Goal: Task Accomplishment & Management: Manage account settings

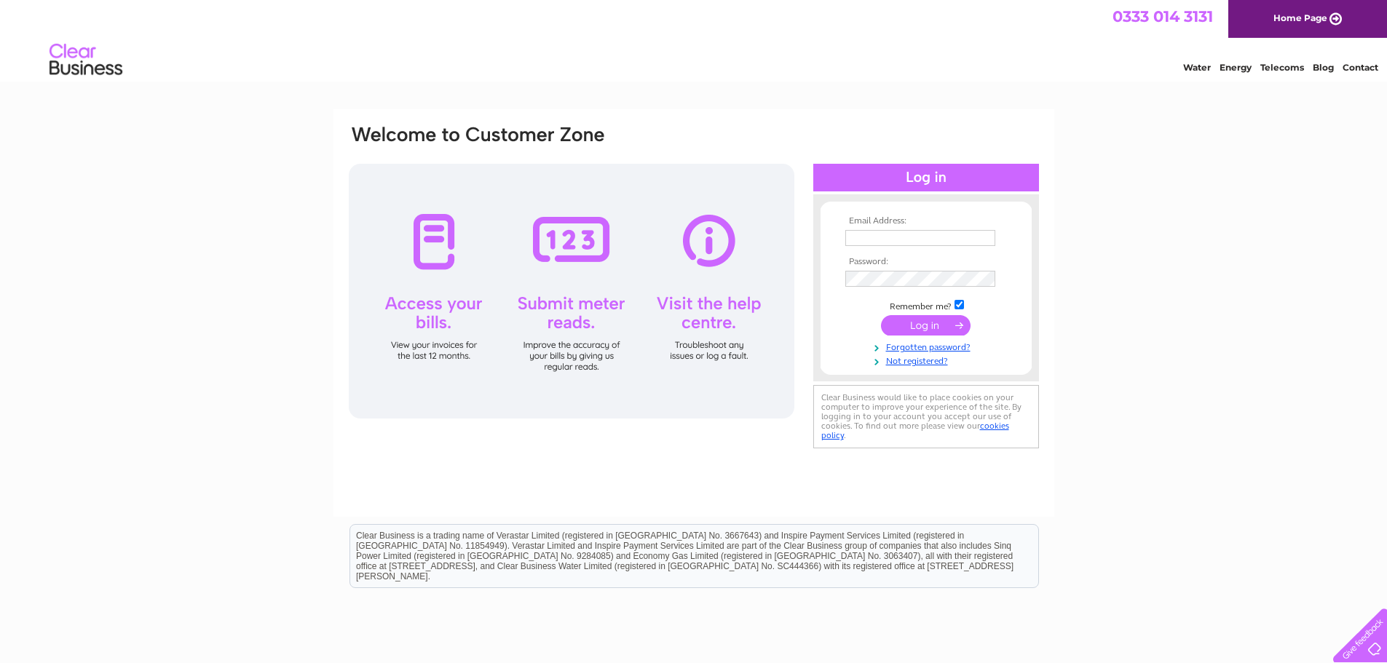
click at [893, 236] on input "text" at bounding box center [920, 238] width 150 height 16
type input "mmcginn@bladnoch.com"
click at [966, 328] on input "submit" at bounding box center [926, 325] width 90 height 20
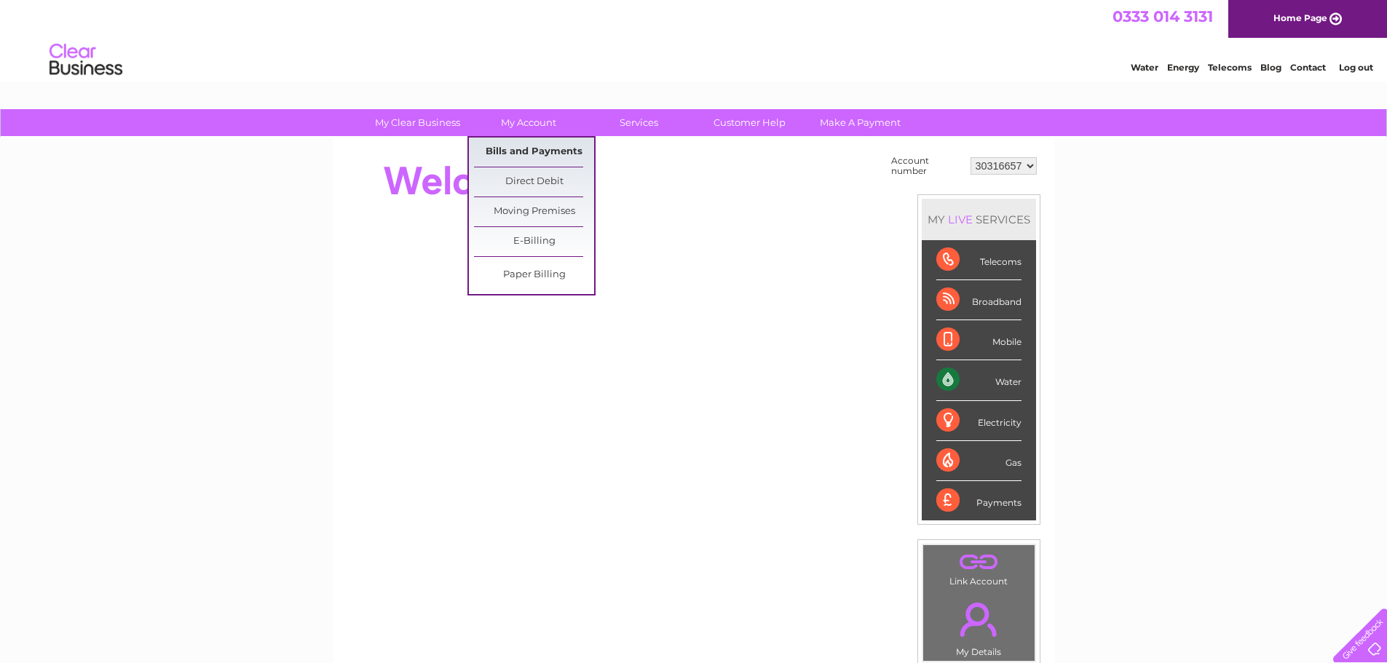
click at [530, 145] on link "Bills and Payments" at bounding box center [534, 152] width 120 height 29
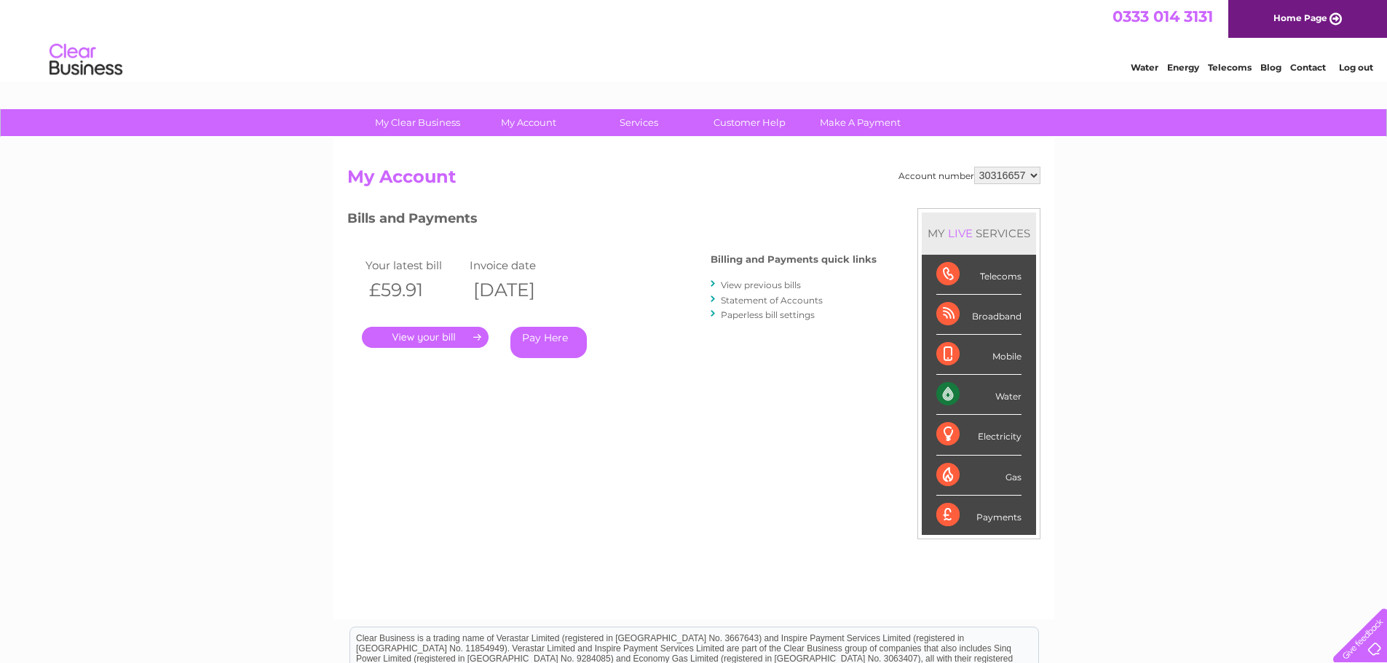
click at [443, 343] on link "." at bounding box center [425, 337] width 127 height 21
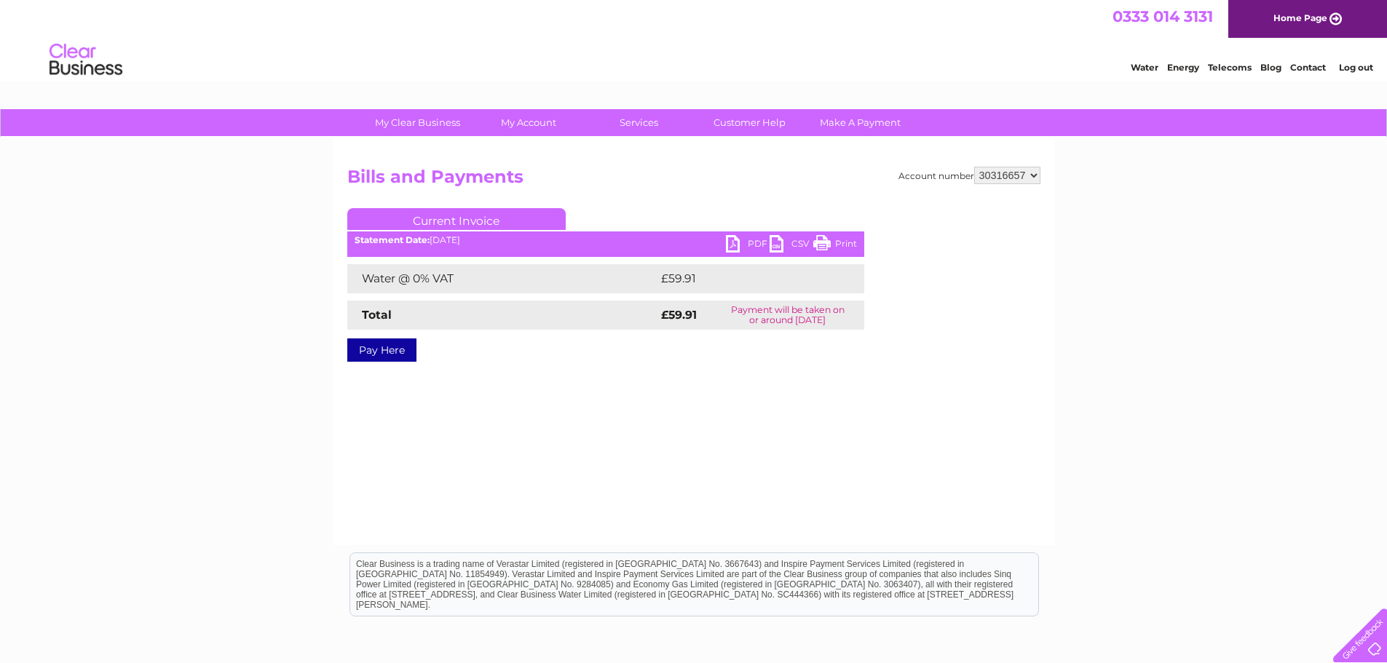
click at [735, 240] on link "PDF" at bounding box center [748, 245] width 44 height 21
